Goal: Task Accomplishment & Management: Complete application form

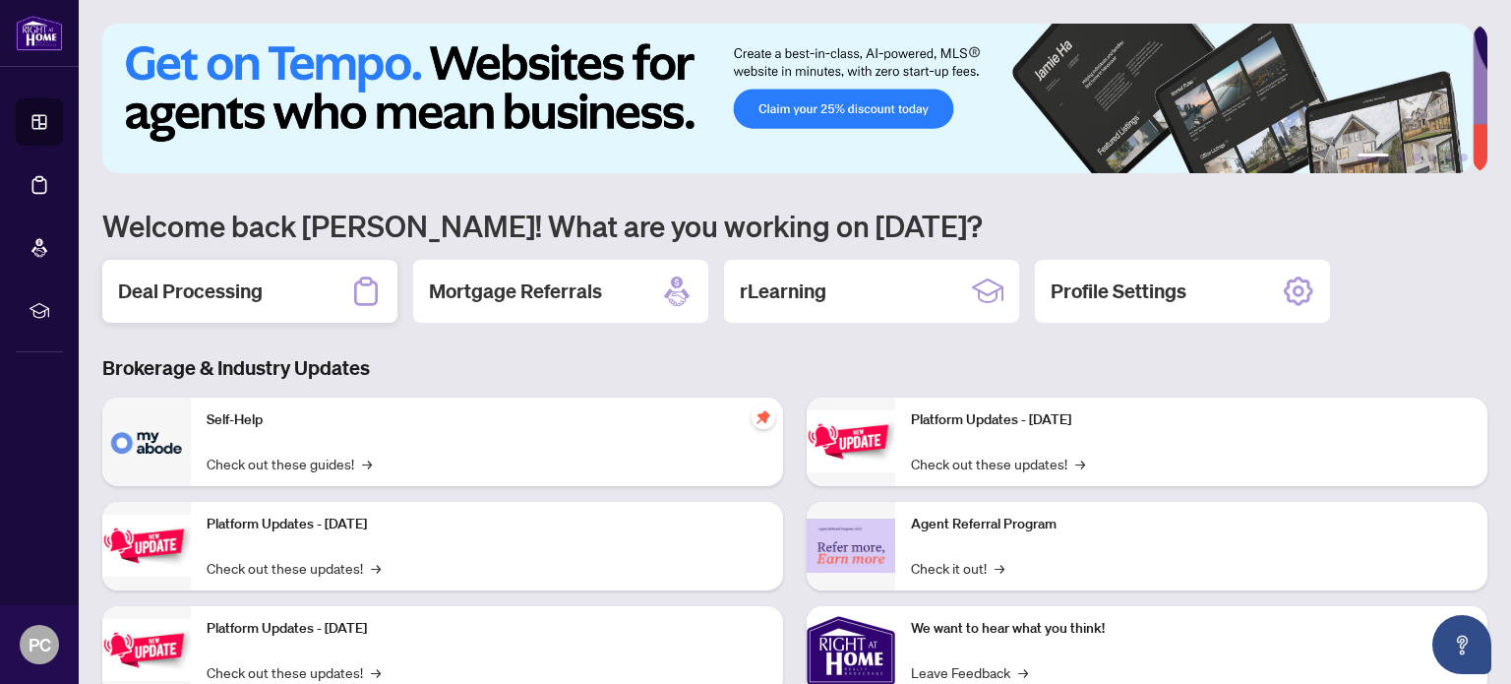
click at [168, 282] on h2 "Deal Processing" at bounding box center [190, 291] width 145 height 28
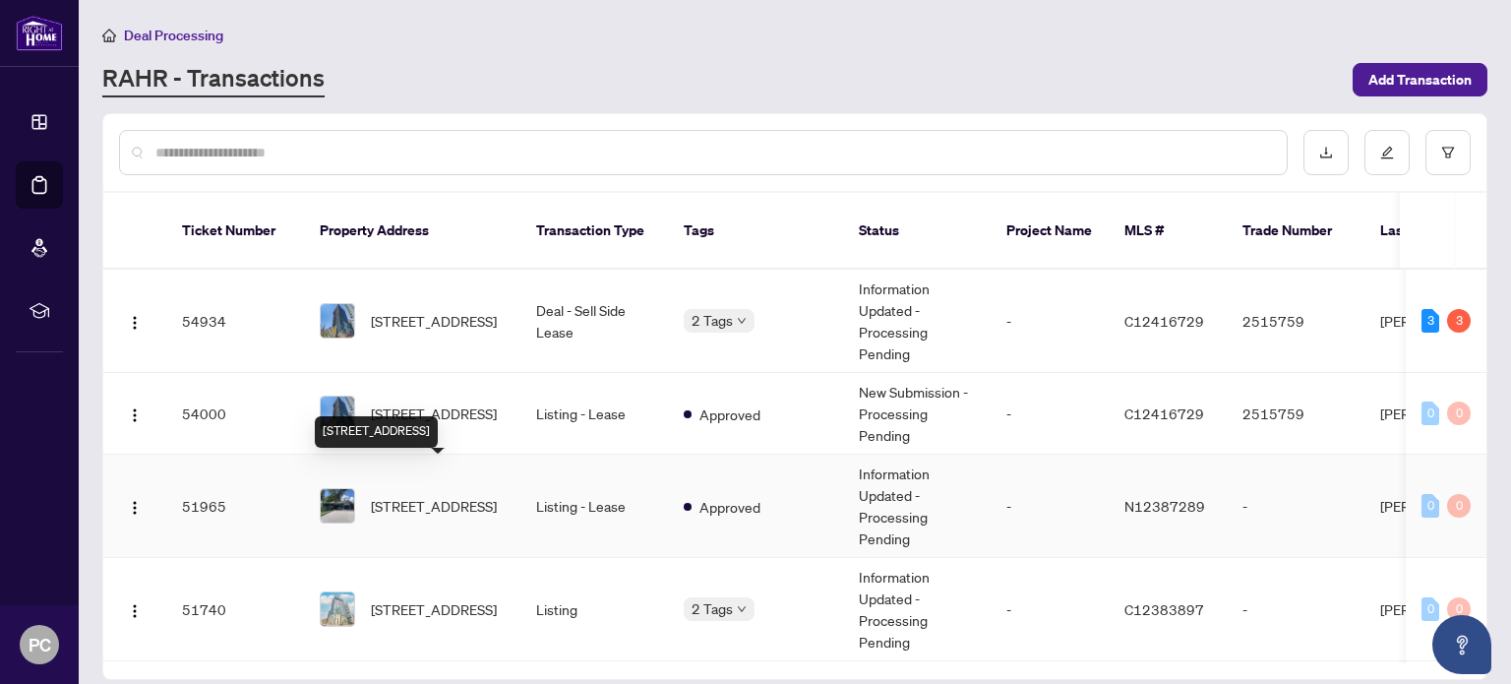
click at [462, 495] on span "[STREET_ADDRESS]" at bounding box center [434, 506] width 126 height 22
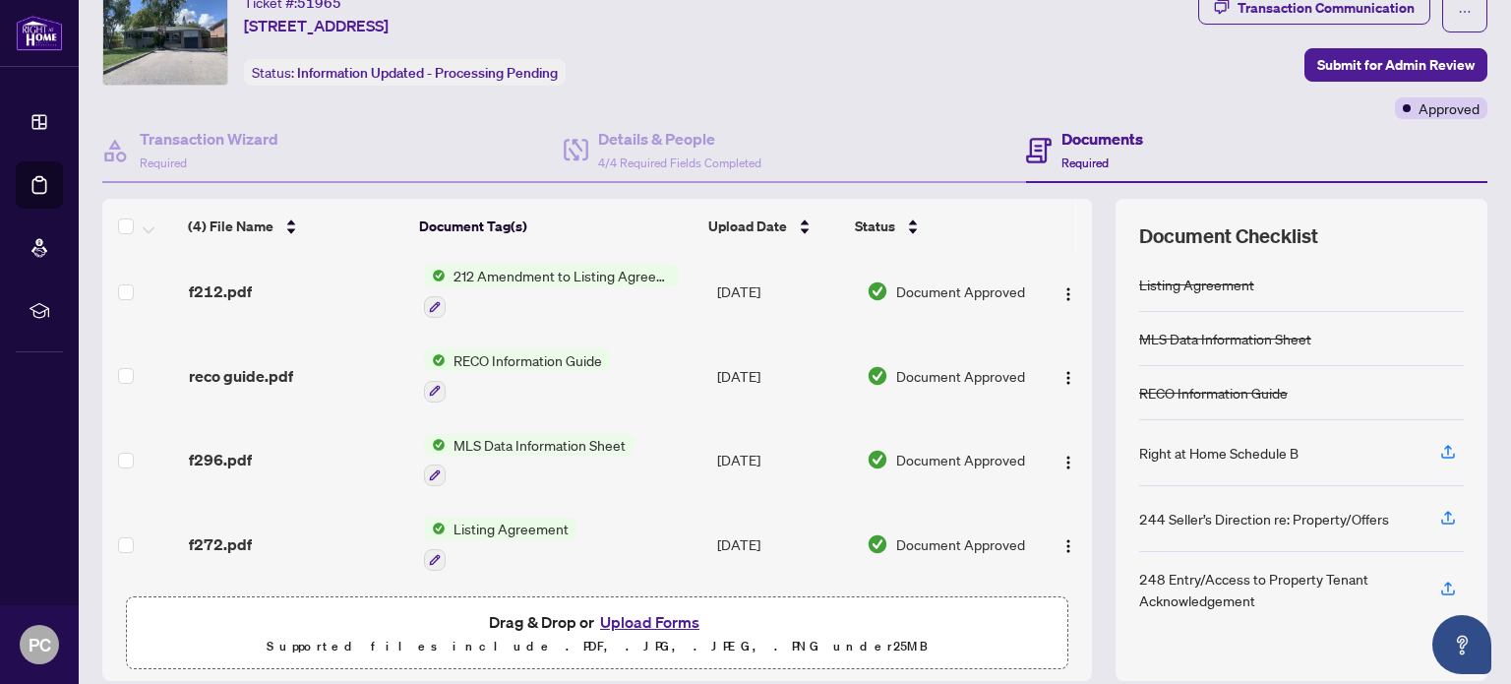
scroll to position [138, 0]
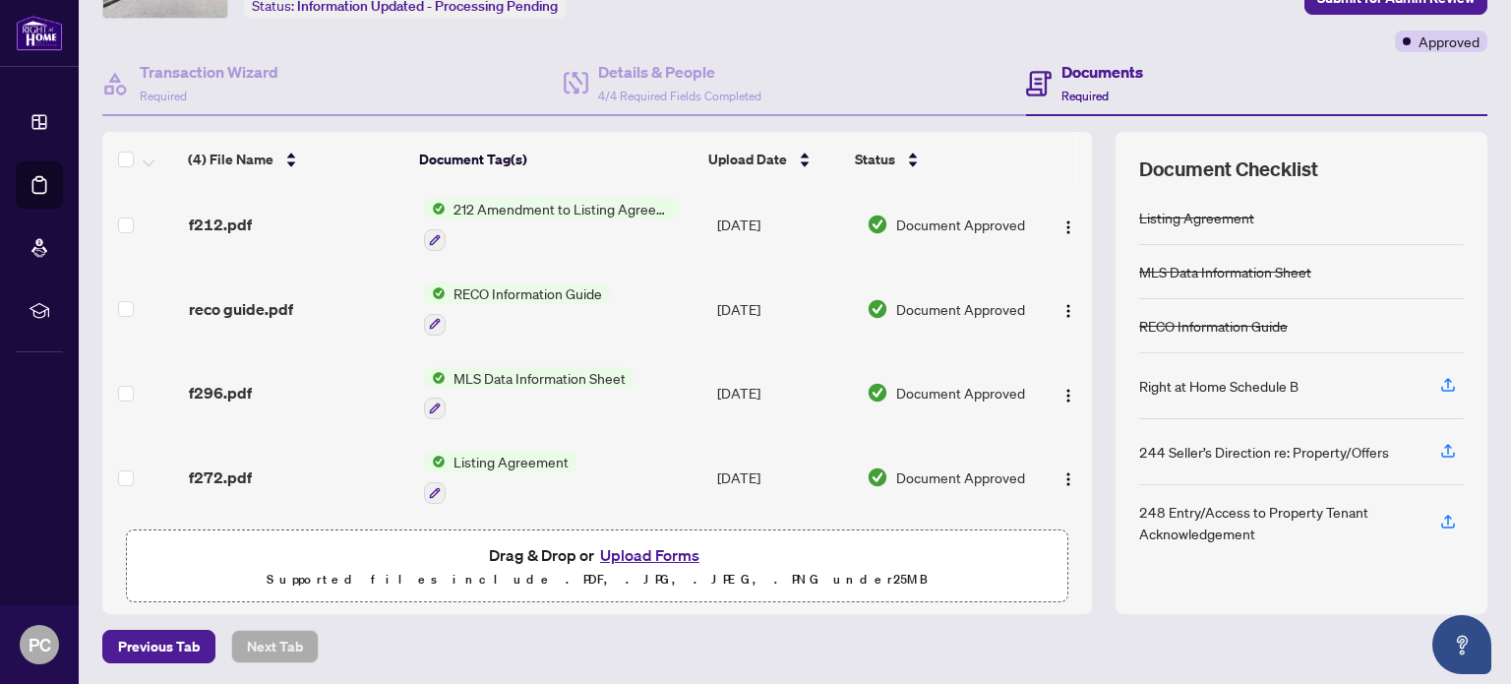
click at [646, 554] on button "Upload Forms" at bounding box center [649, 555] width 111 height 26
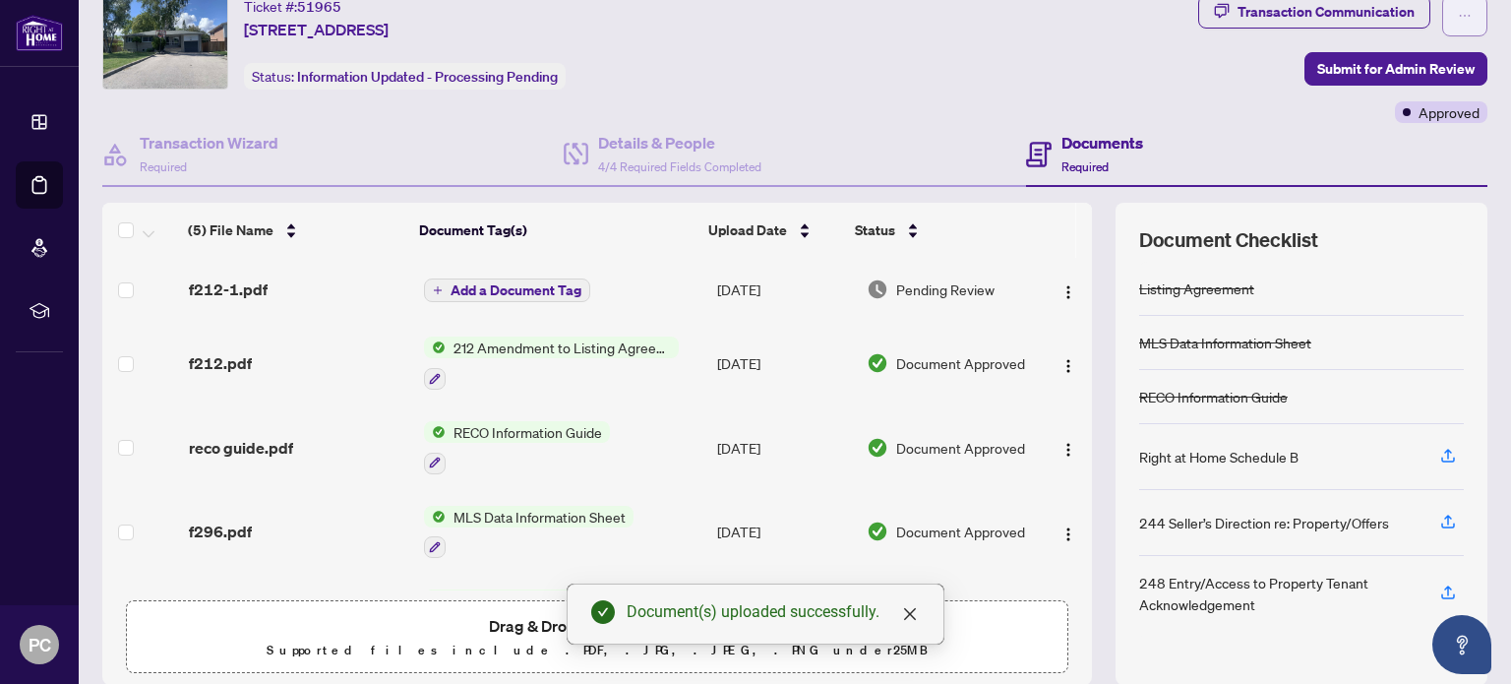
scroll to position [0, 0]
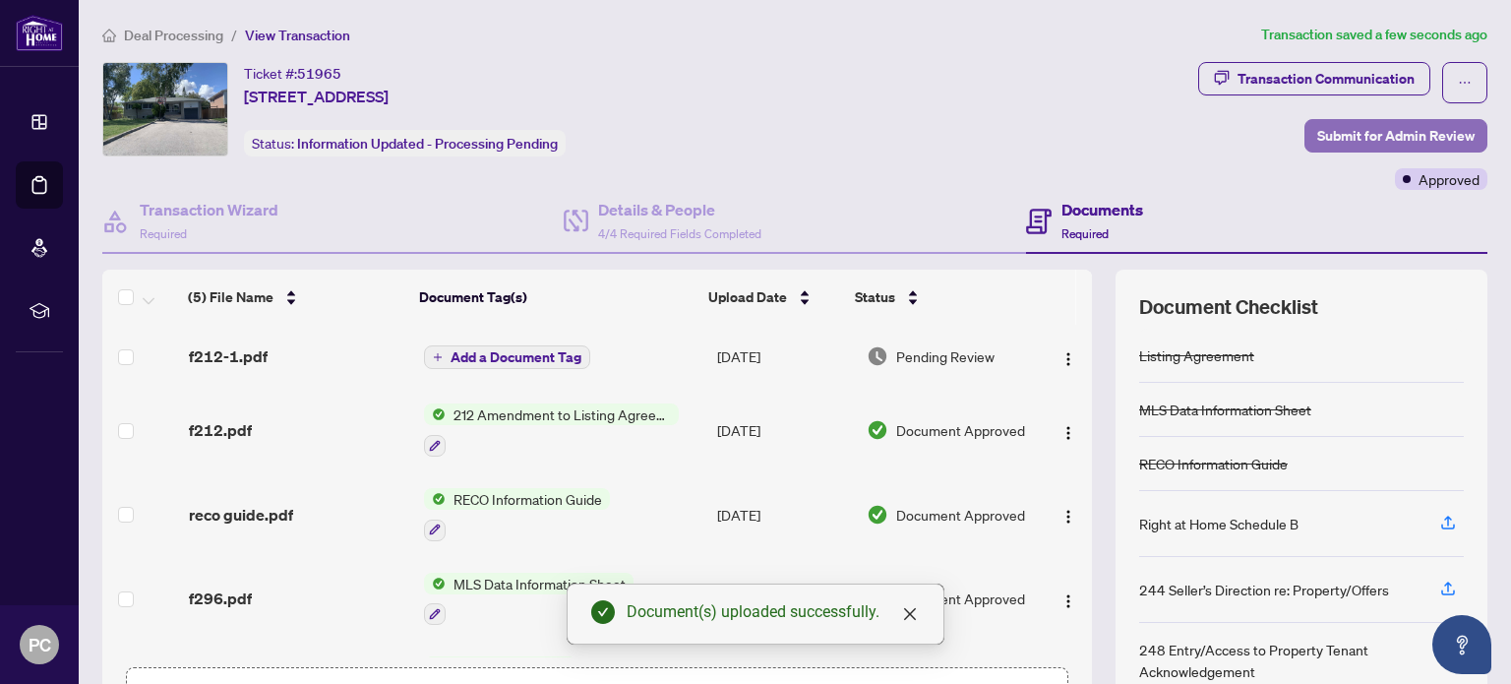
click at [1389, 134] on span "Submit for Admin Review" at bounding box center [1396, 135] width 157 height 31
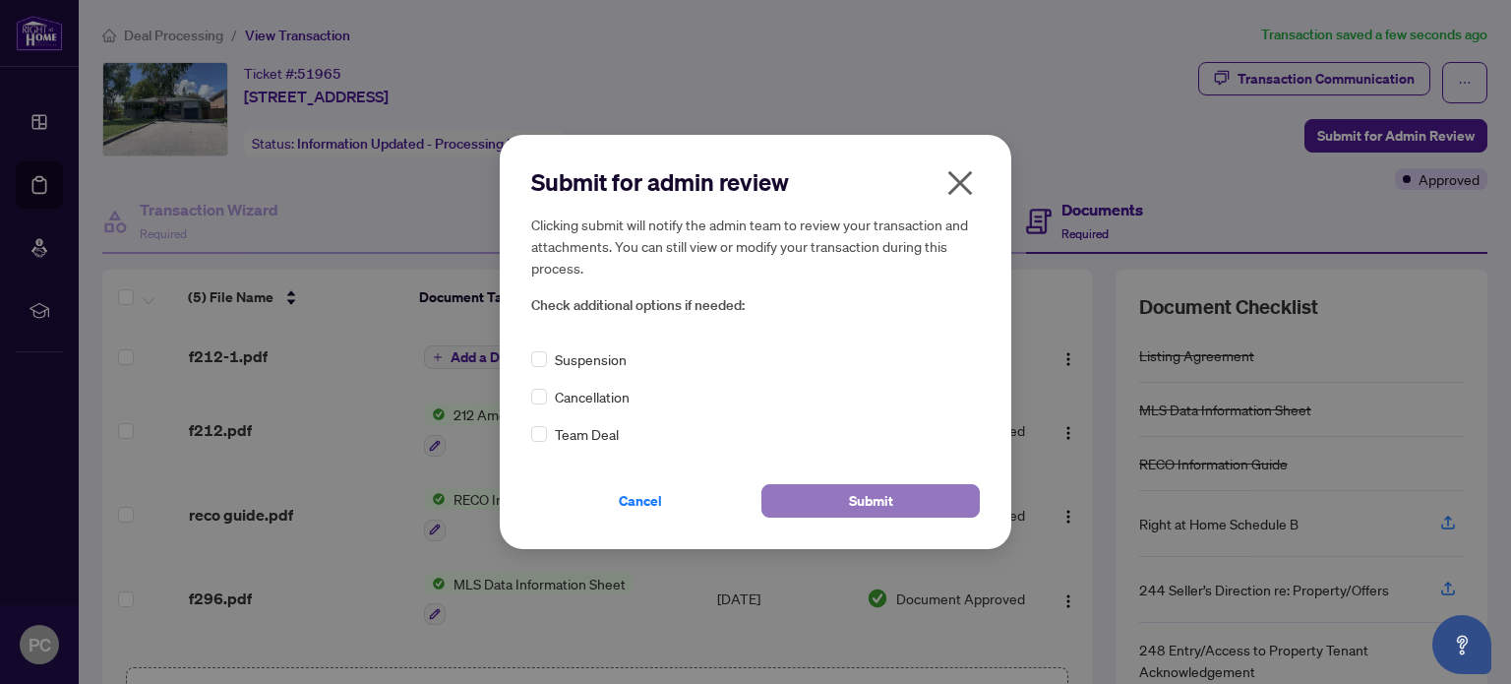
click at [862, 497] on span "Submit" at bounding box center [871, 500] width 44 height 31
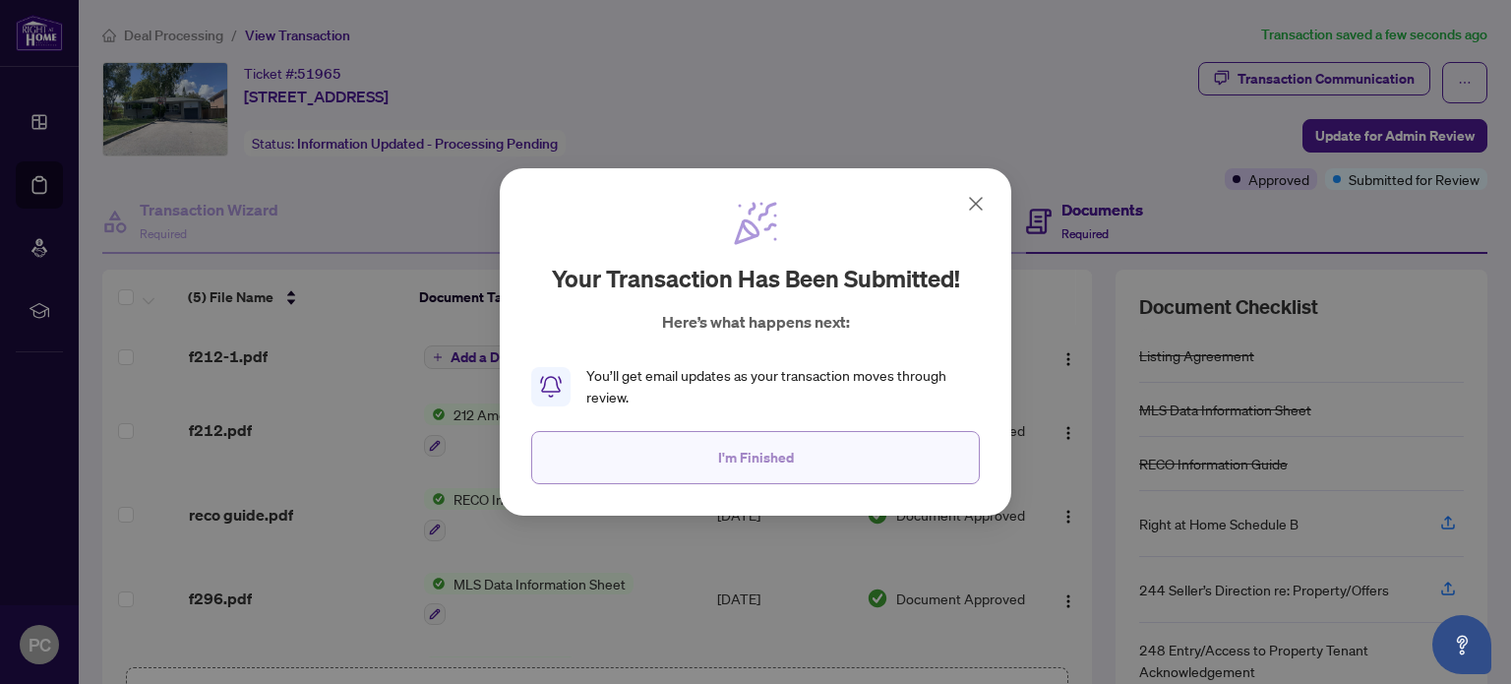
click at [759, 457] on span "I'm Finished" at bounding box center [756, 457] width 76 height 31
